Goal: Task Accomplishment & Management: Use online tool/utility

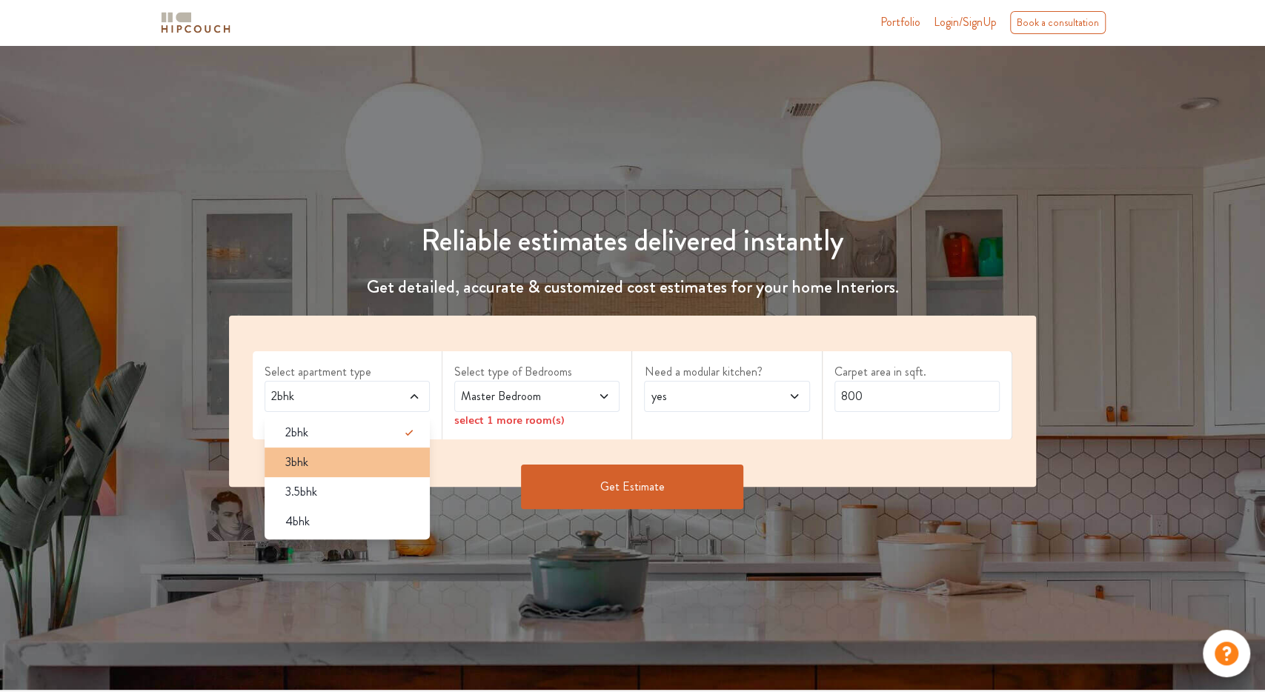
click at [359, 462] on div "3bhk" at bounding box center [351, 462] width 156 height 18
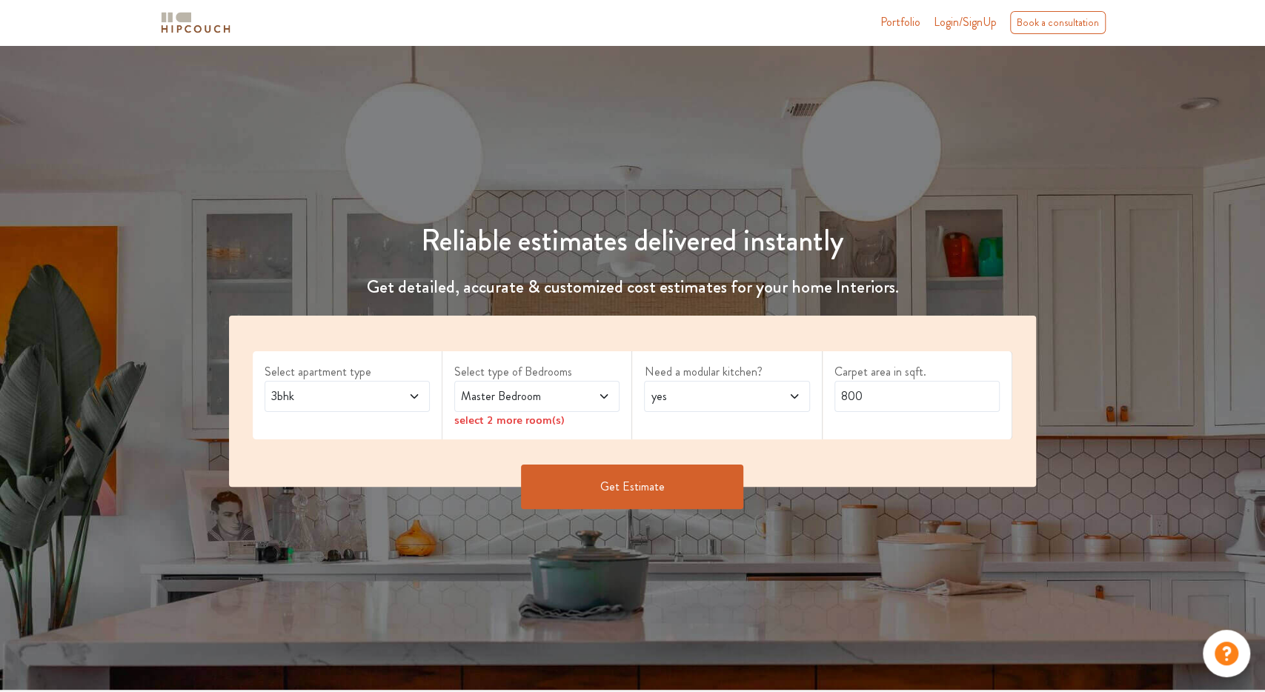
click at [496, 408] on div "Master Bedroom" at bounding box center [536, 396] width 165 height 31
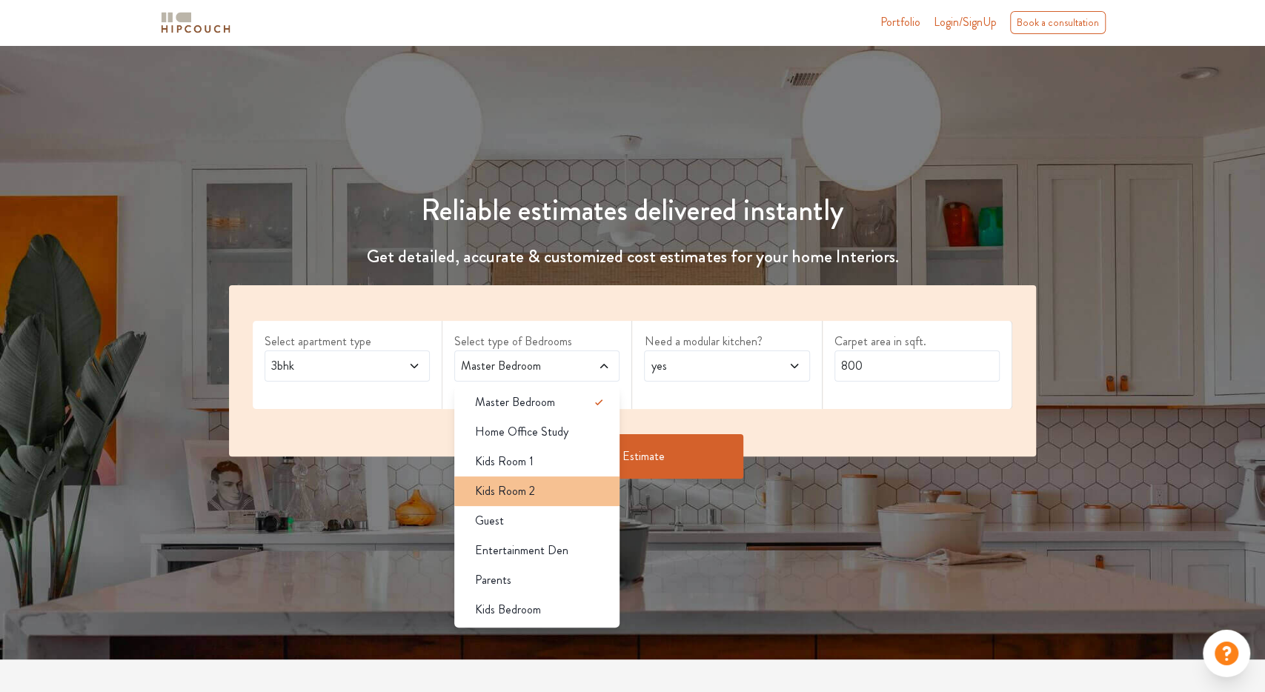
scroll to position [77, 0]
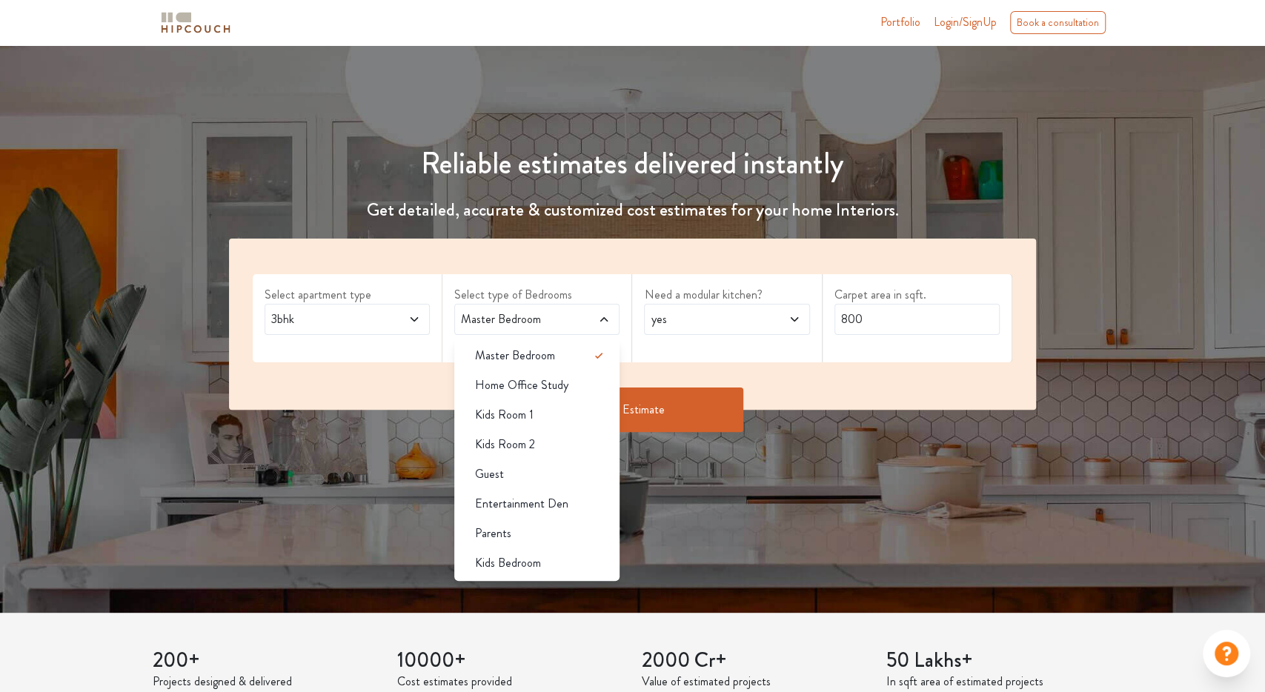
click at [538, 330] on div "Master Bedroom" at bounding box center [536, 319] width 165 height 31
click at [536, 382] on span "Home Office Study" at bounding box center [521, 385] width 93 height 18
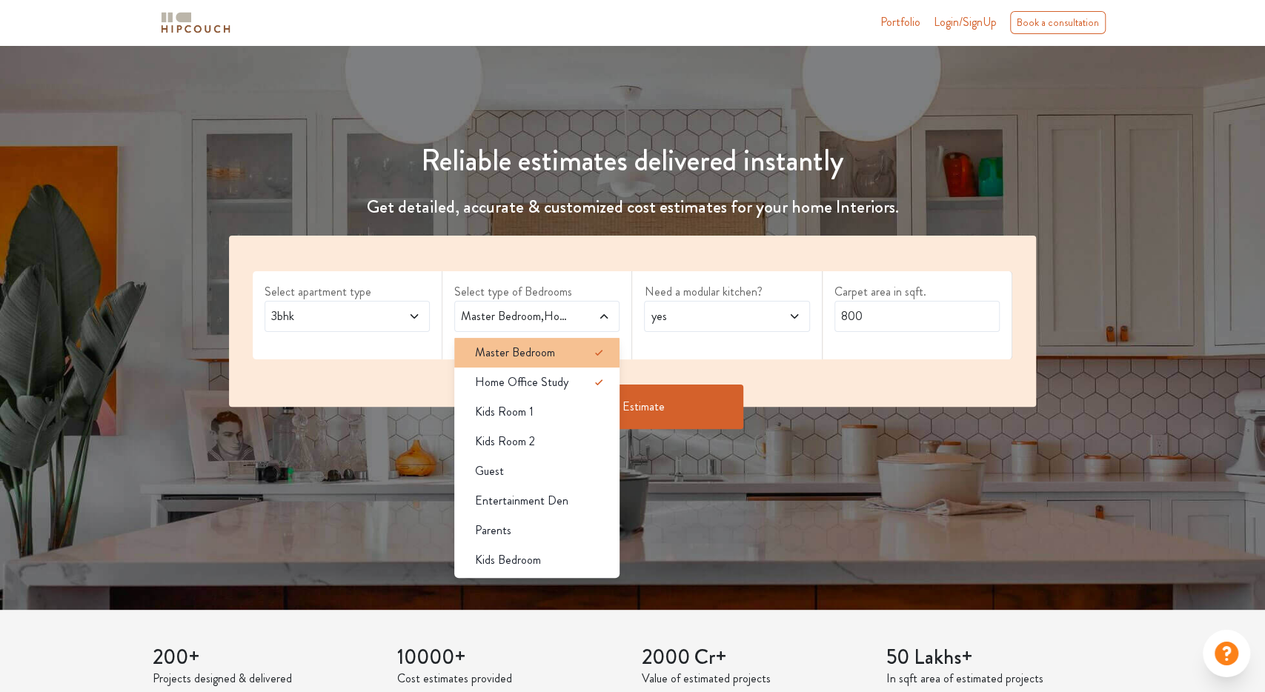
scroll to position [154, 0]
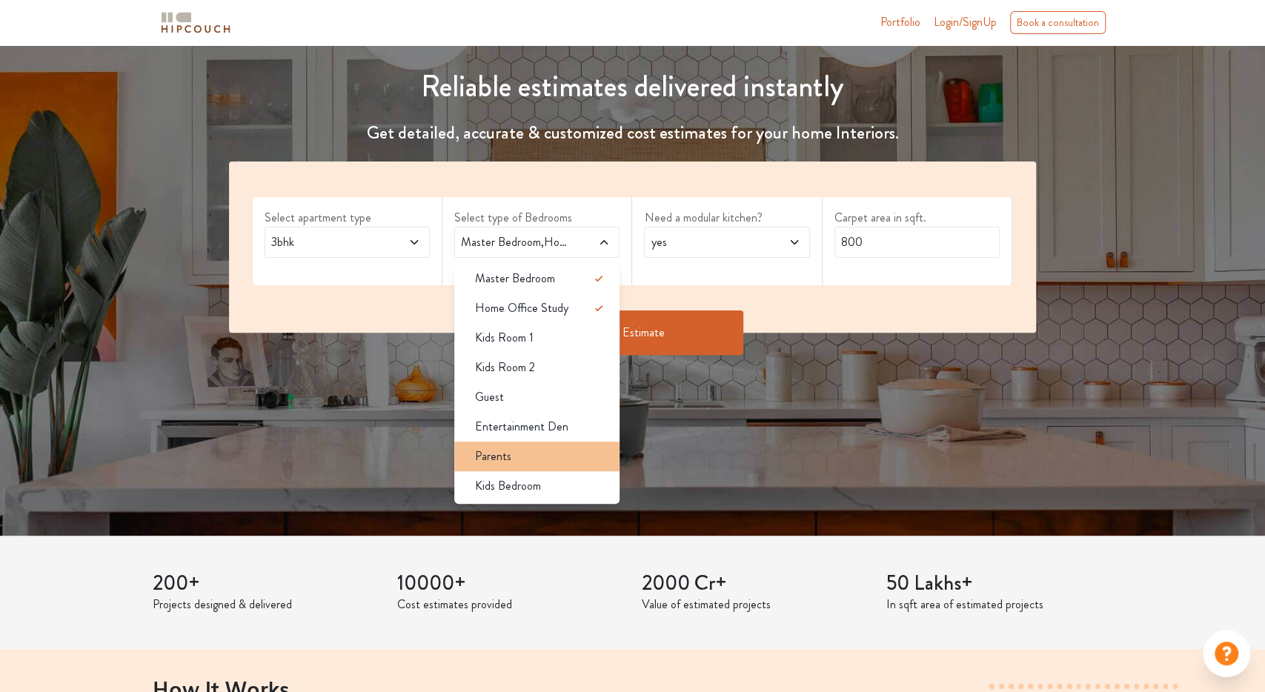
click at [546, 459] on div "Parents" at bounding box center [541, 457] width 156 height 18
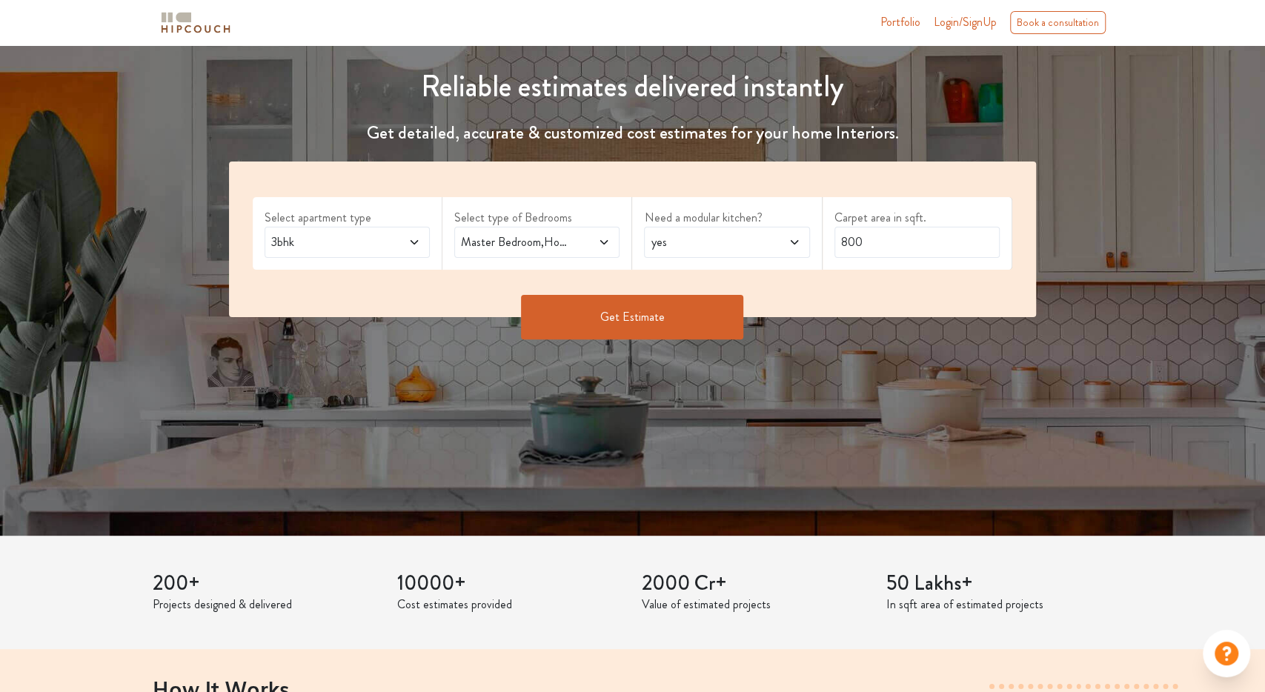
click at [688, 240] on span "yes" at bounding box center [705, 242] width 114 height 18
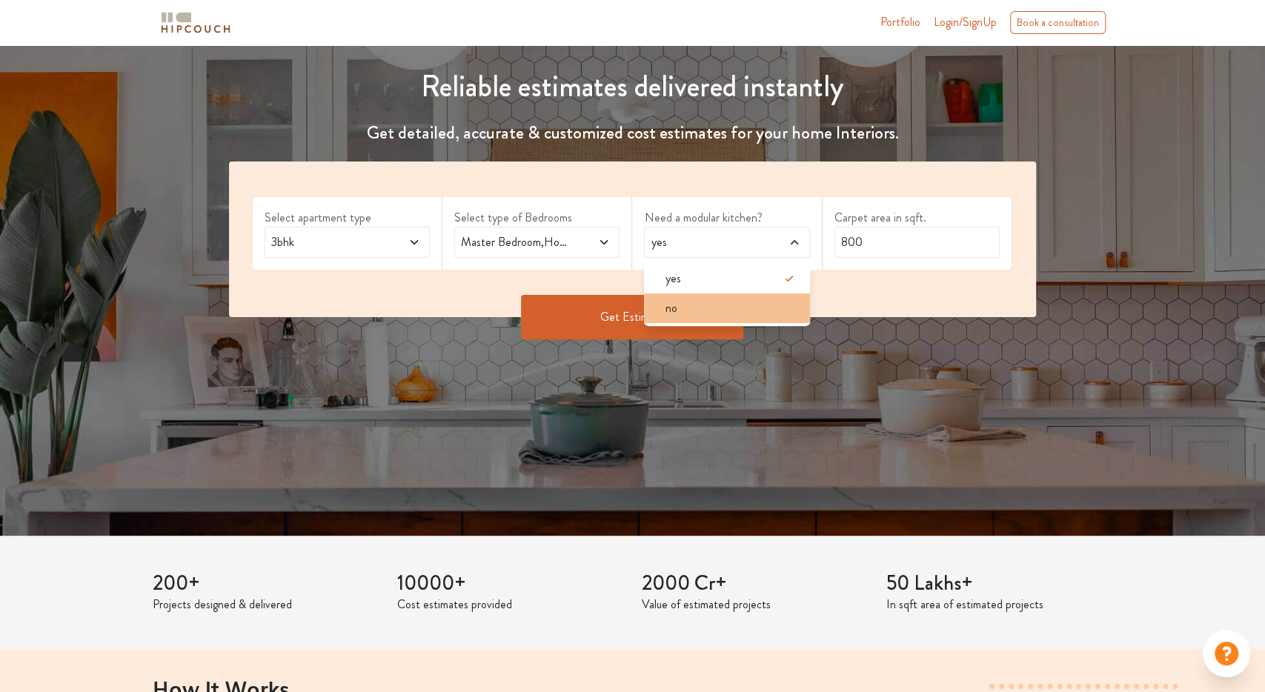
click at [681, 315] on div "no" at bounding box center [731, 308] width 156 height 18
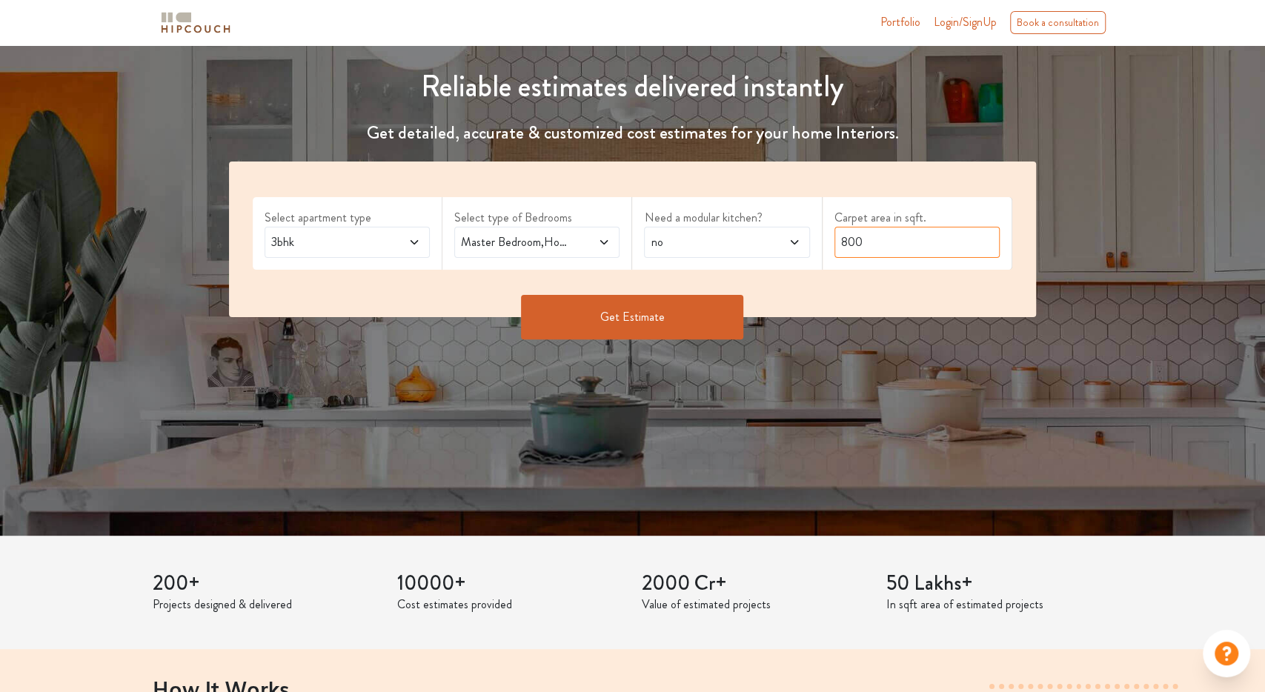
click at [890, 236] on input "800" at bounding box center [916, 242] width 165 height 31
type input "1100"
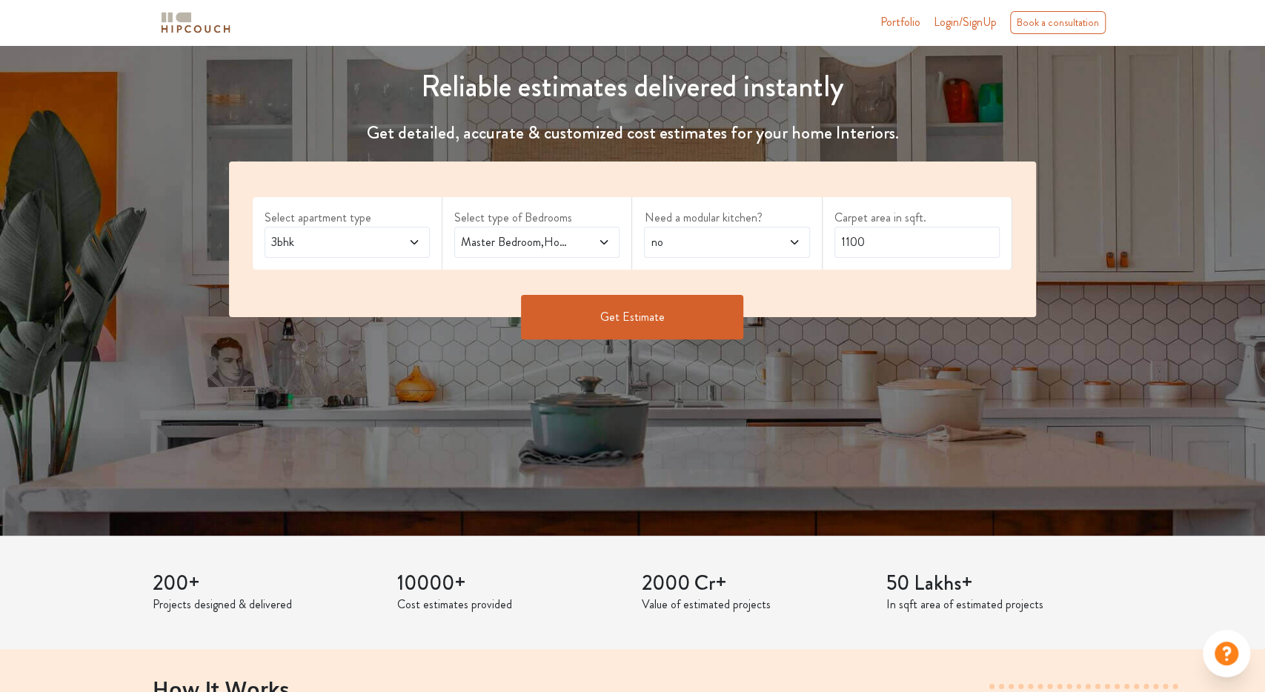
click at [679, 319] on button "Get Estimate" at bounding box center [632, 317] width 222 height 44
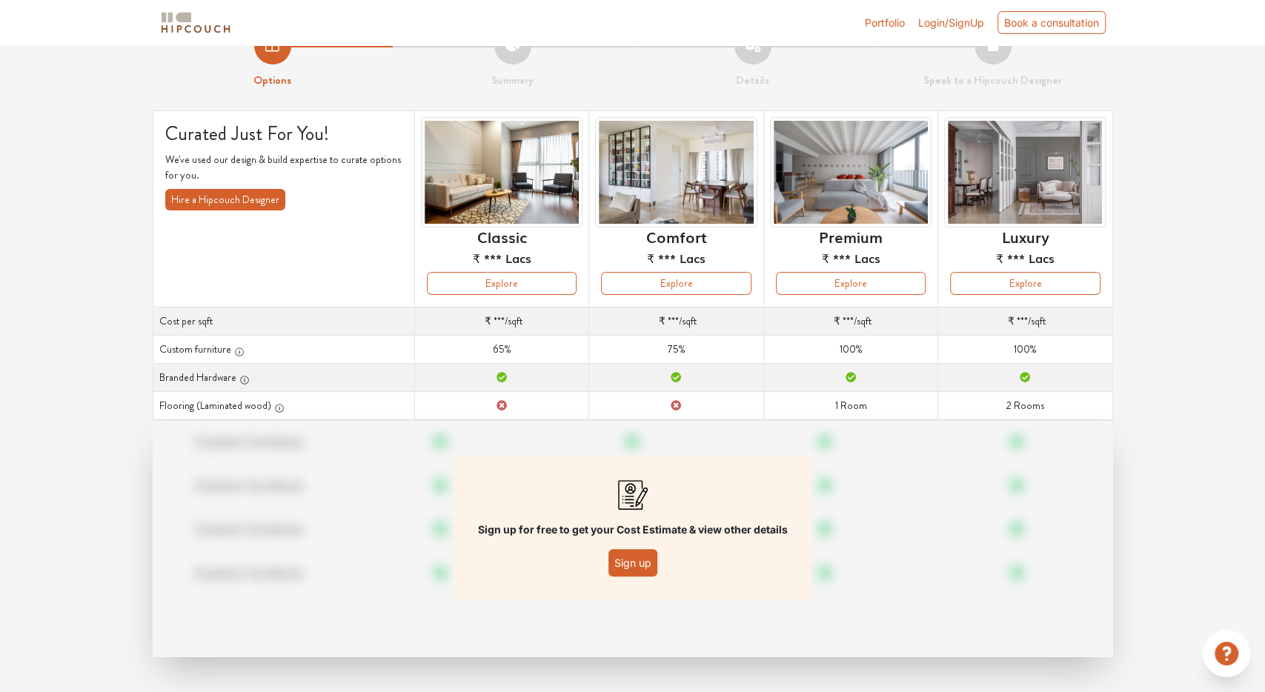
scroll to position [28, 0]
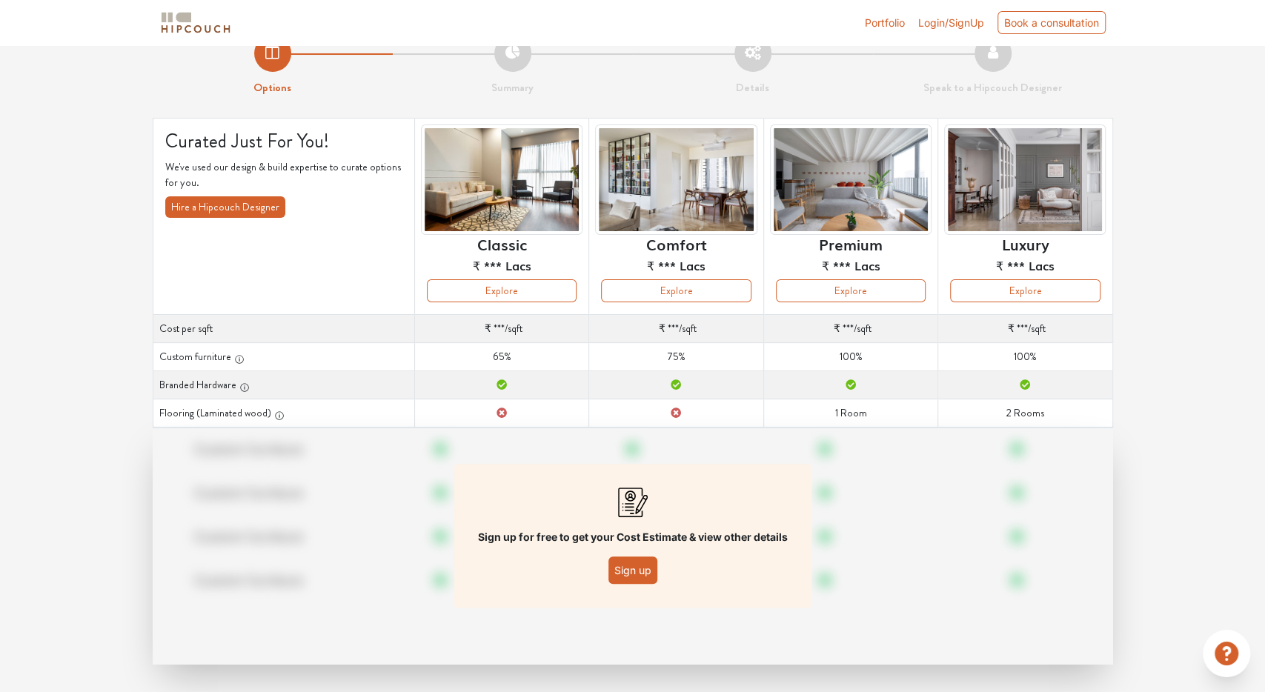
click at [641, 581] on button "Sign up" at bounding box center [632, 569] width 49 height 27
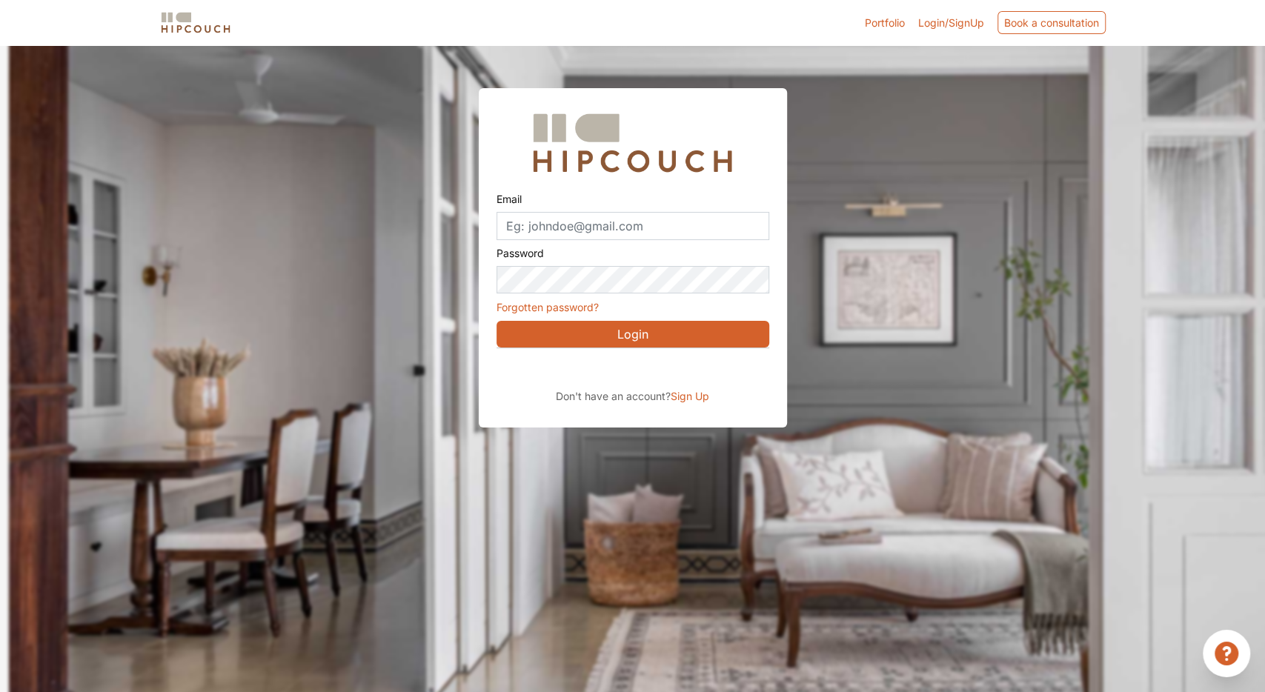
click at [608, 371] on div "Sign in with Google. Opens in new tab" at bounding box center [631, 369] width 271 height 33
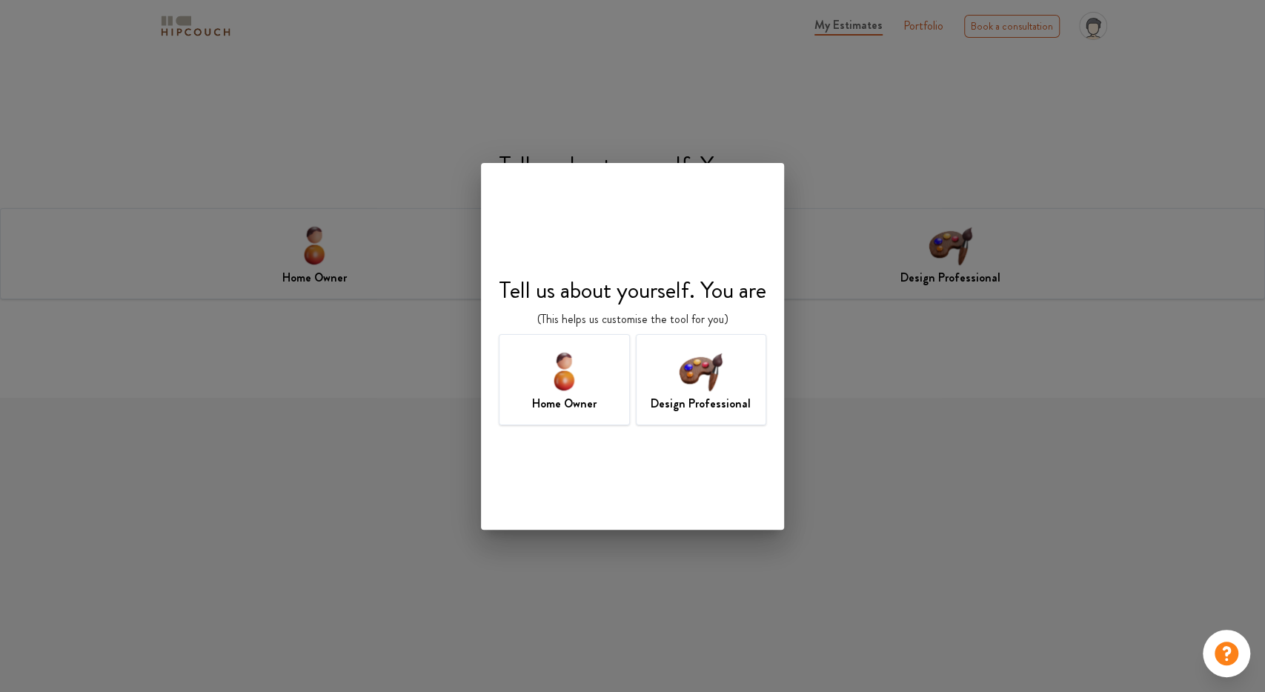
click at [720, 383] on img at bounding box center [700, 371] width 48 height 48
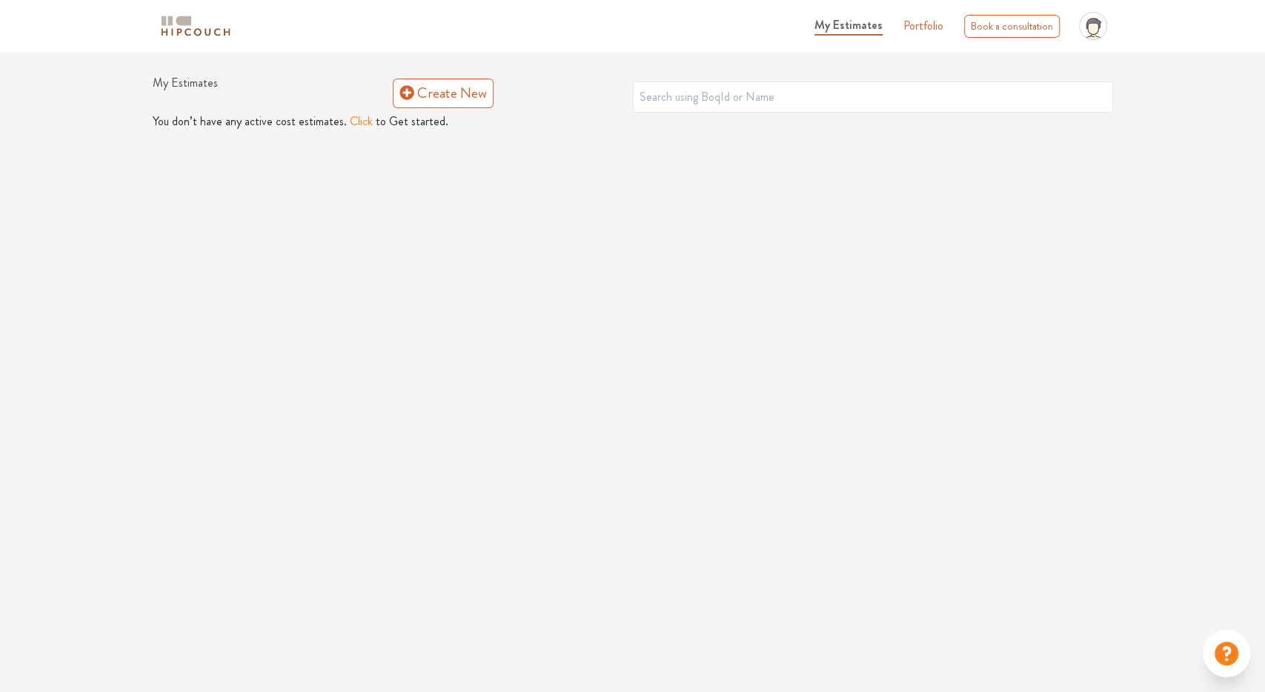
click at [353, 117] on button "Click" at bounding box center [361, 122] width 23 height 18
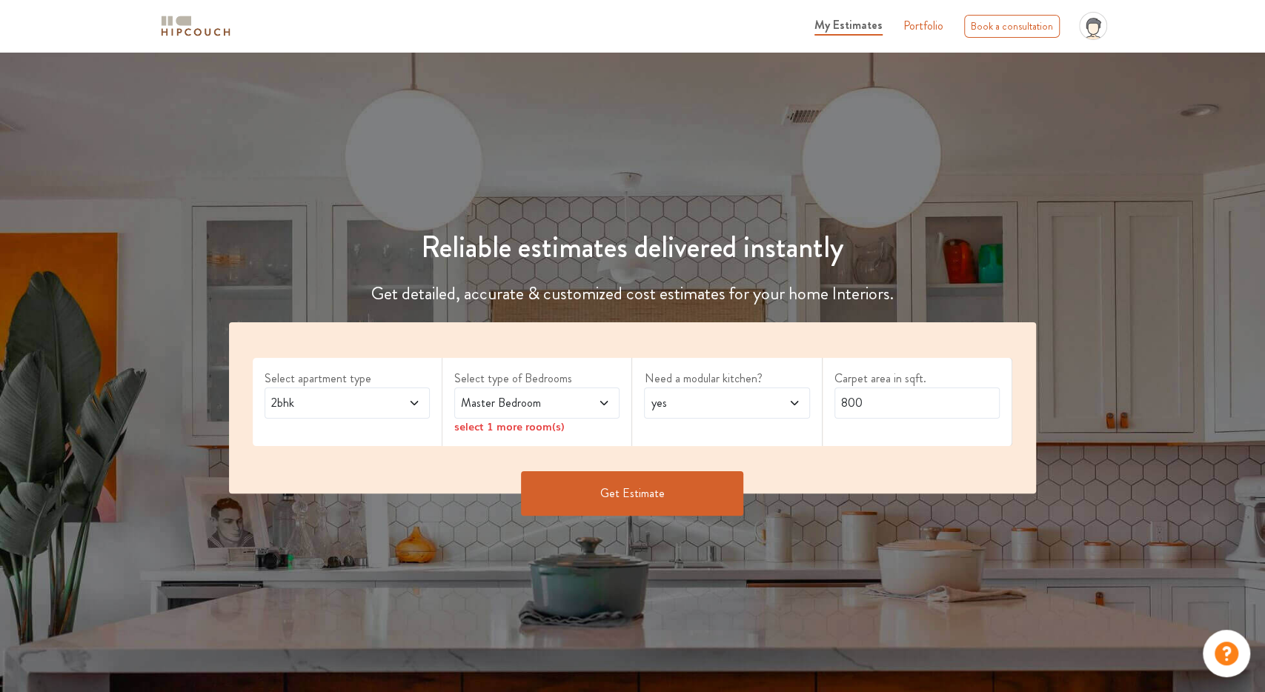
click at [349, 410] on span "2bhk" at bounding box center [325, 403] width 114 height 18
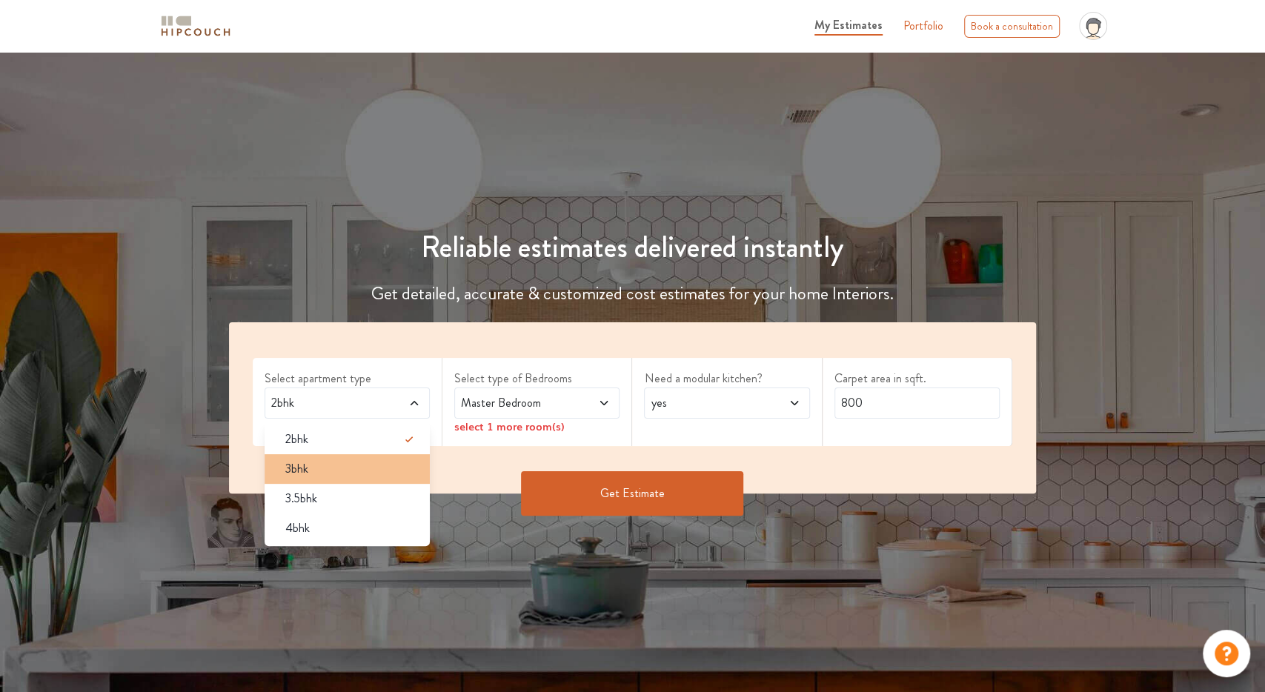
click at [346, 465] on div "3bhk" at bounding box center [351, 469] width 156 height 18
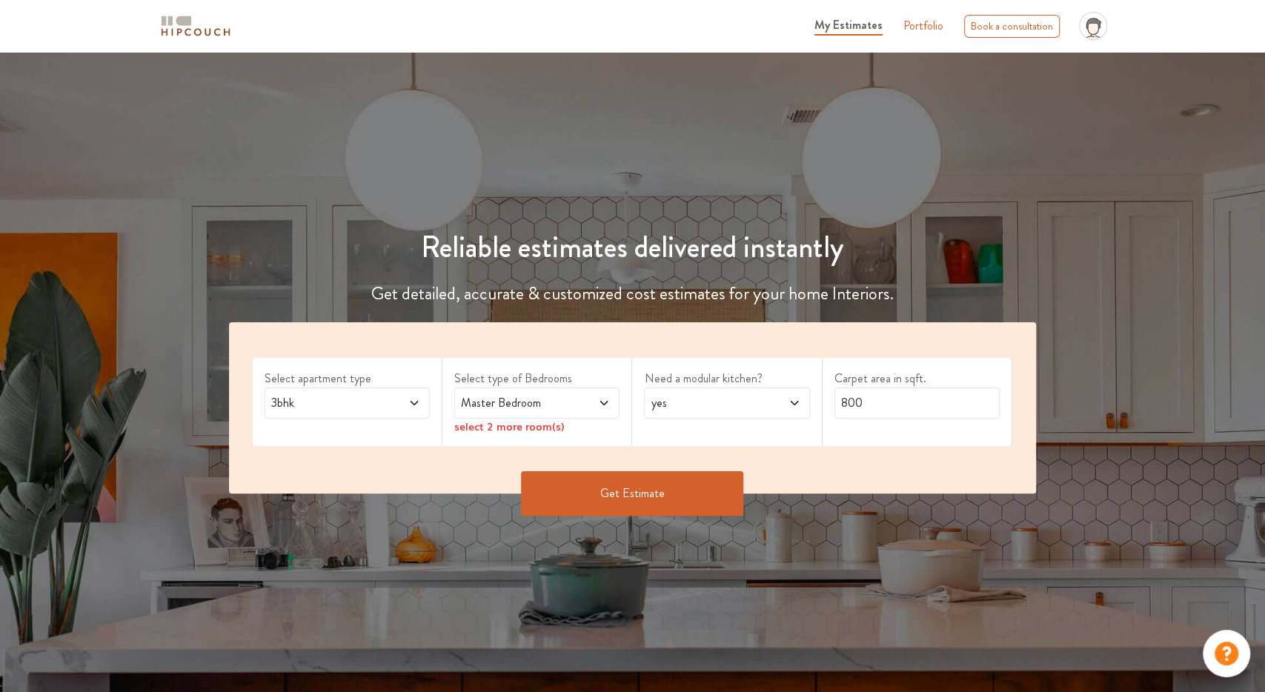
click at [562, 419] on div "select 2 more room(s)" at bounding box center [536, 427] width 165 height 16
click at [560, 408] on span "Master Bedroom" at bounding box center [515, 403] width 114 height 18
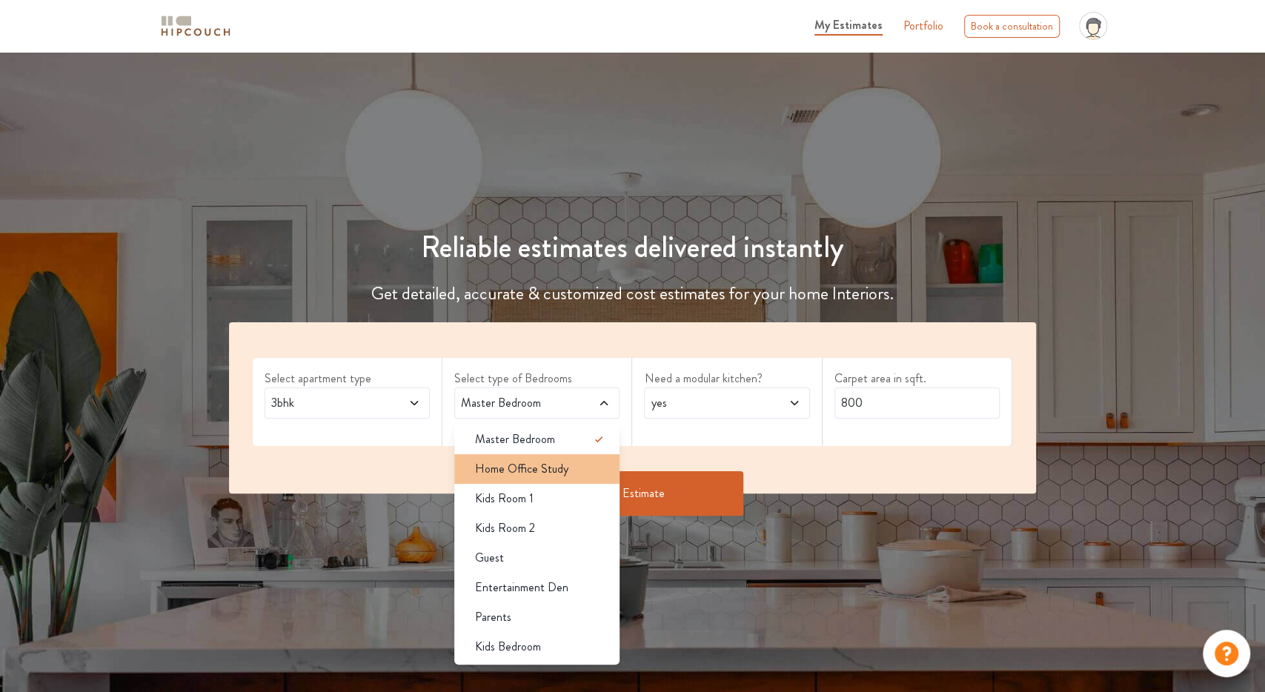
click at [552, 478] on li "Home Office Study" at bounding box center [536, 469] width 165 height 30
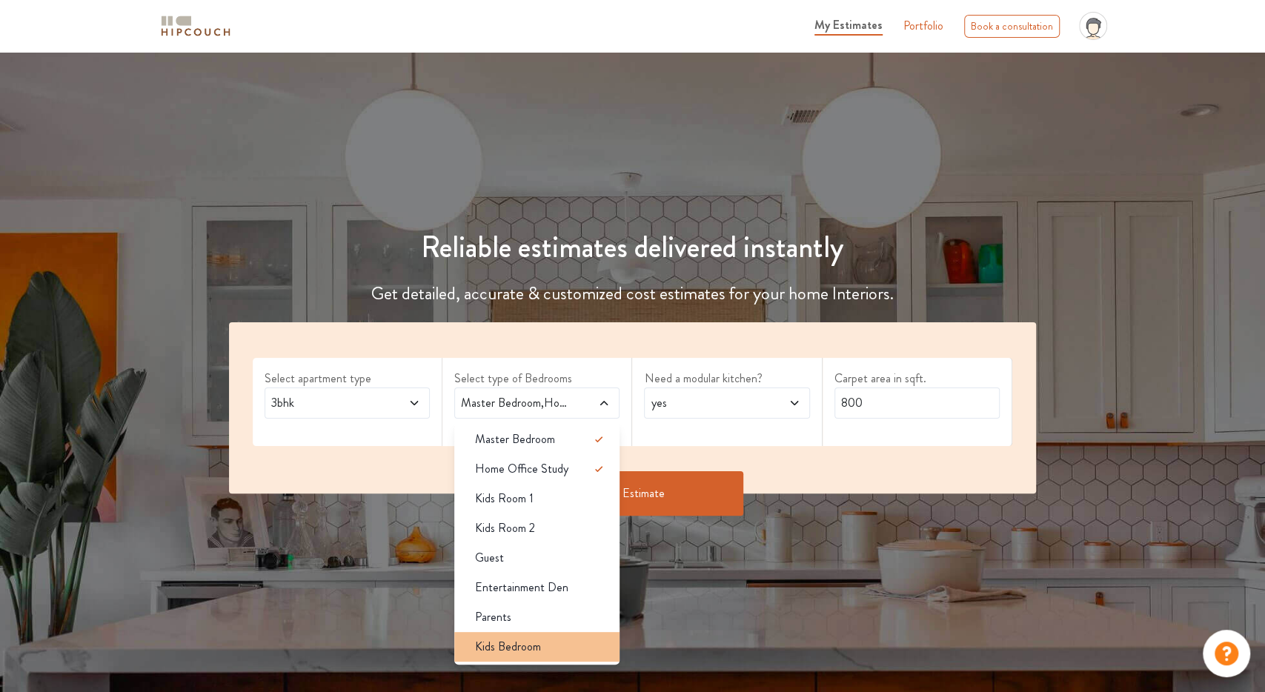
click at [545, 632] on li "Kids Bedroom" at bounding box center [536, 647] width 165 height 30
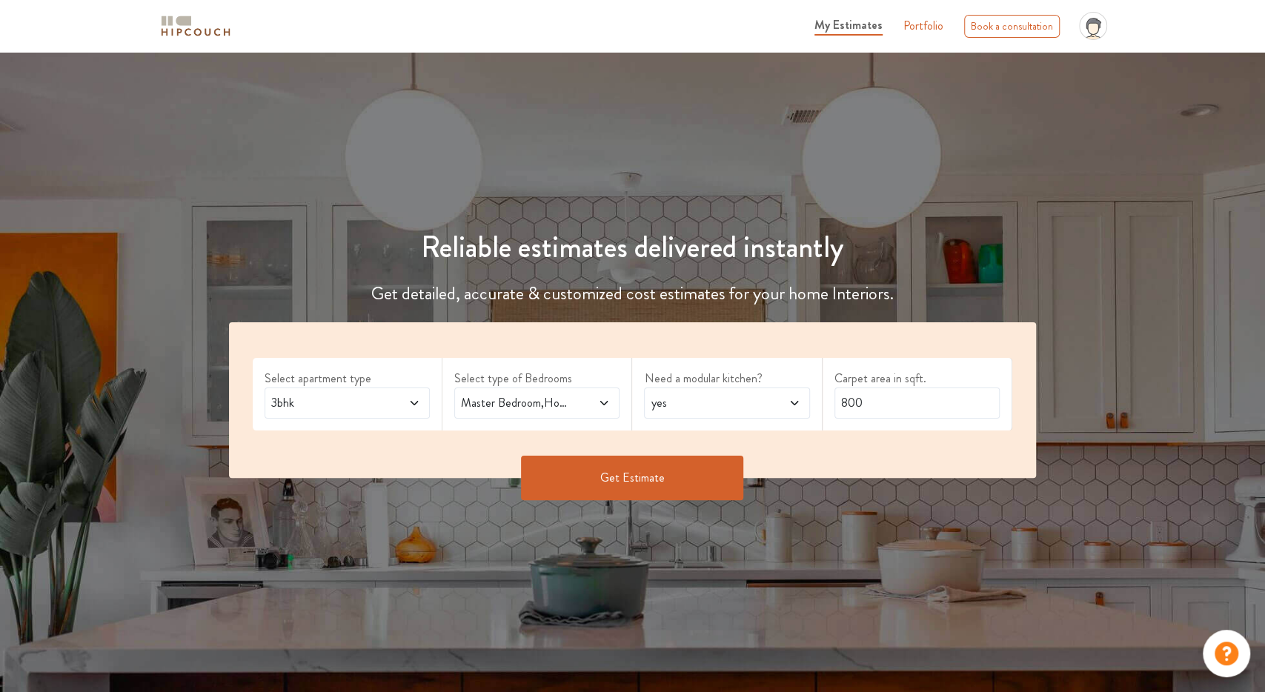
click at [562, 408] on span "Master Bedroom,Home Office Study,Kids Bedroom" at bounding box center [515, 403] width 114 height 18
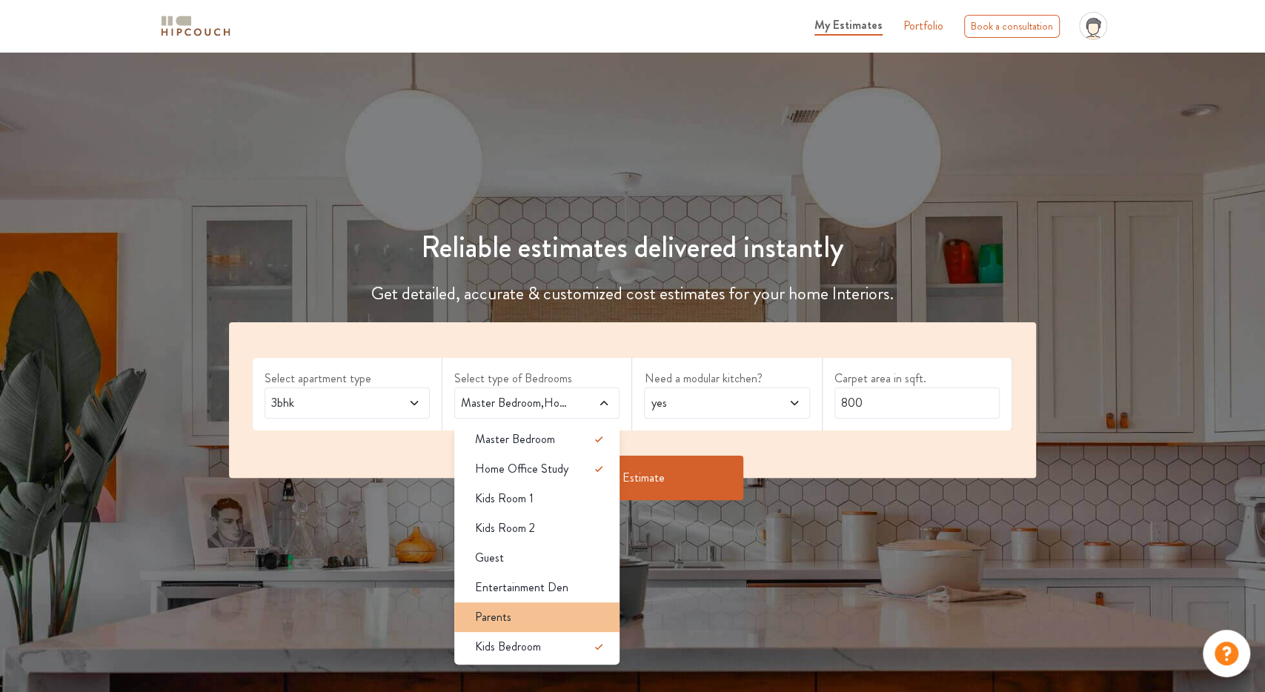
click at [552, 609] on div "Parents" at bounding box center [541, 617] width 156 height 18
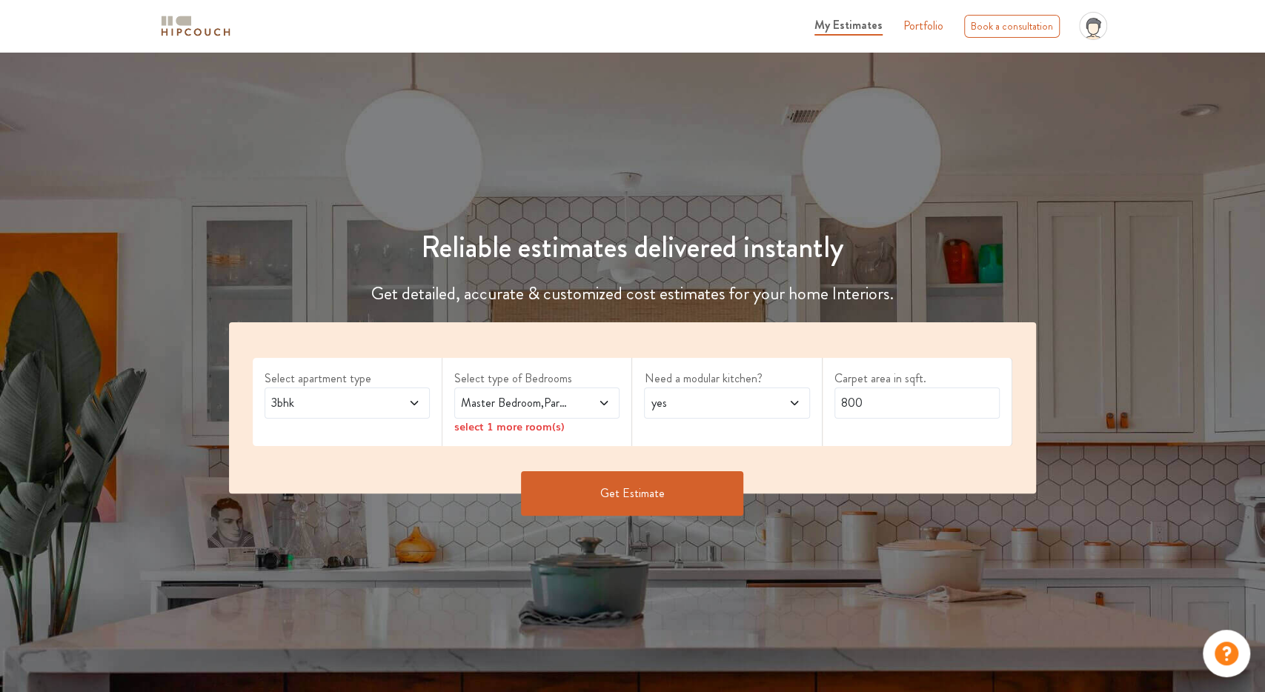
click at [591, 410] on span at bounding box center [591, 403] width 38 height 18
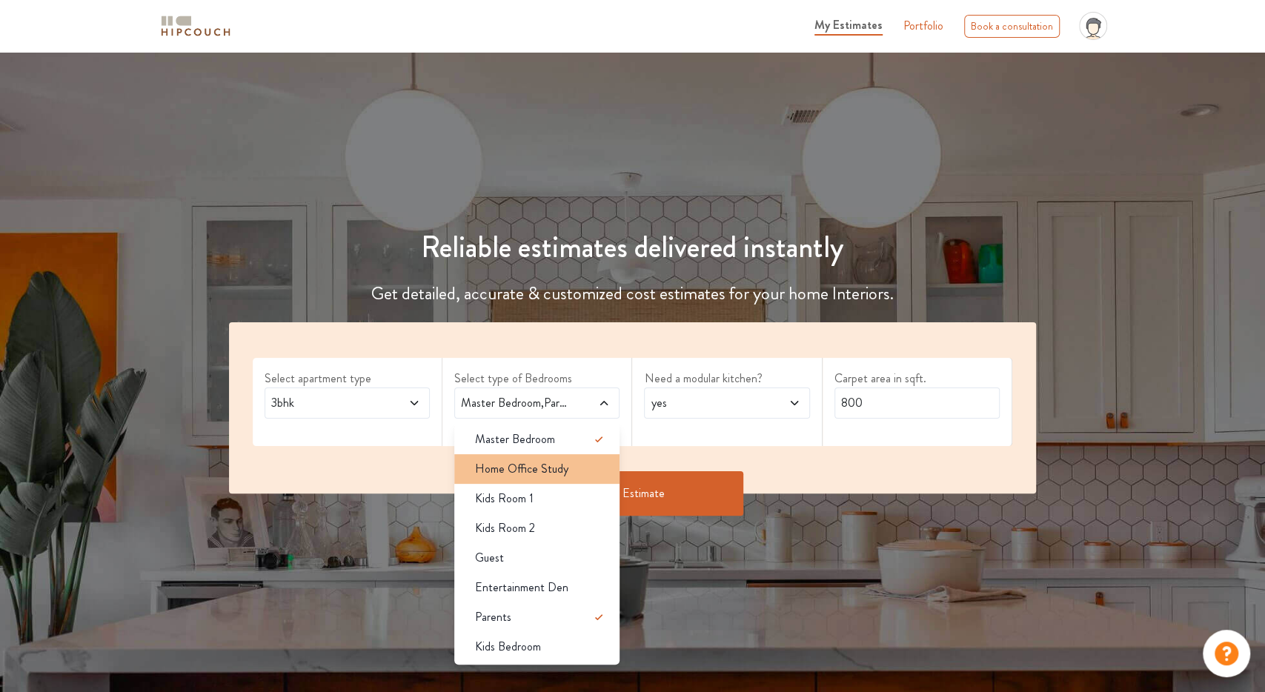
click at [590, 471] on div "Home Office Study" at bounding box center [541, 469] width 156 height 18
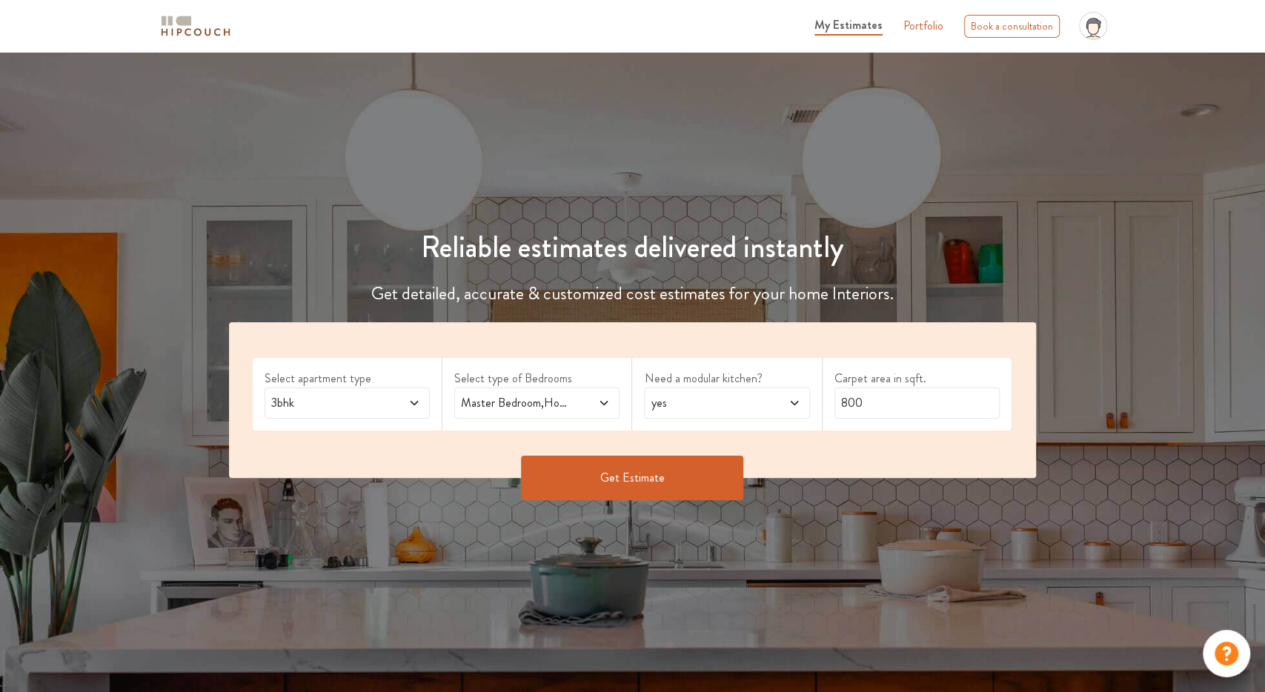
click at [692, 402] on span "yes" at bounding box center [705, 403] width 114 height 18
click at [686, 466] on div "no" at bounding box center [731, 469] width 156 height 18
click at [862, 407] on input "800" at bounding box center [916, 403] width 165 height 31
click at [861, 407] on input "800" at bounding box center [916, 403] width 165 height 31
type input "1100"
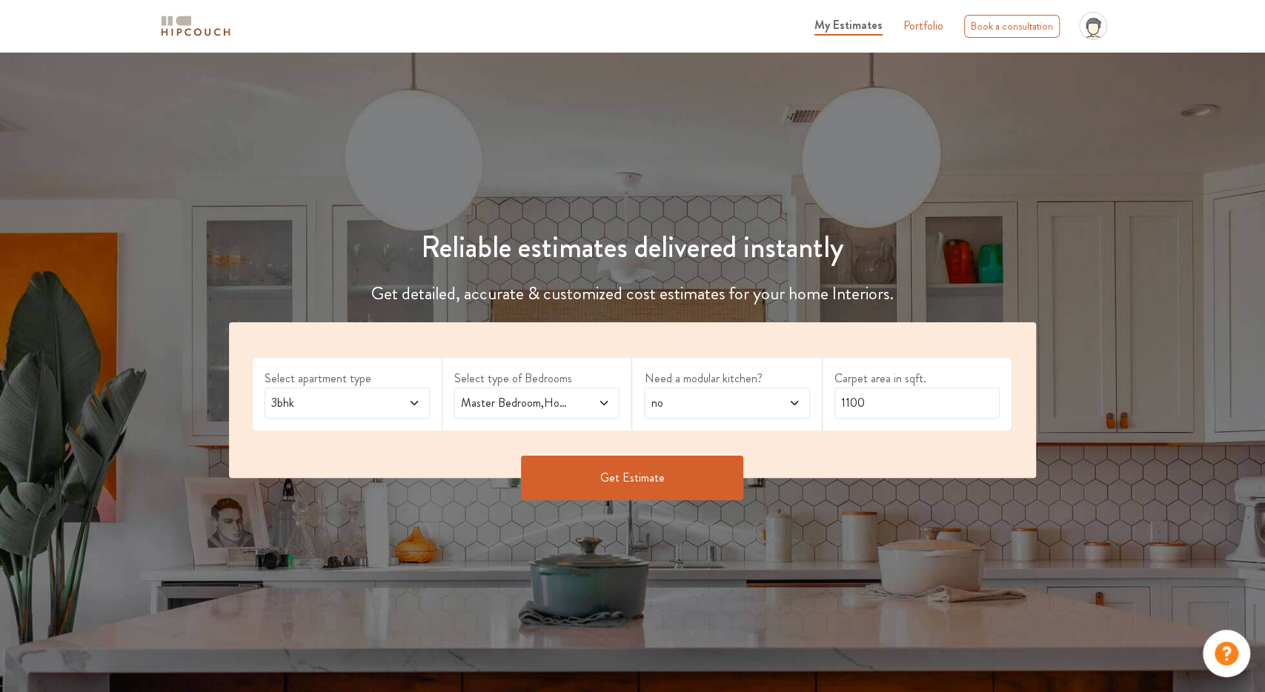
click at [628, 484] on button "Get Estimate" at bounding box center [632, 478] width 222 height 44
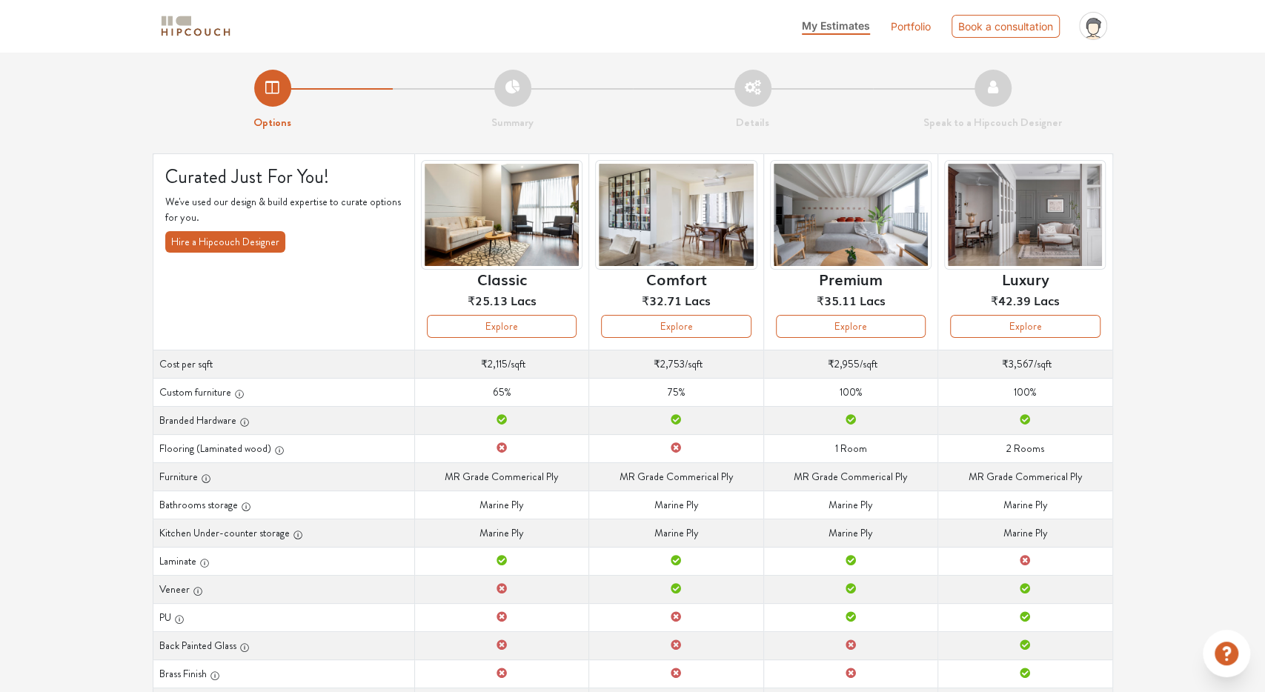
click at [841, 80] on li "Details" at bounding box center [753, 100] width 240 height 61
